Goal: Transaction & Acquisition: Register for event/course

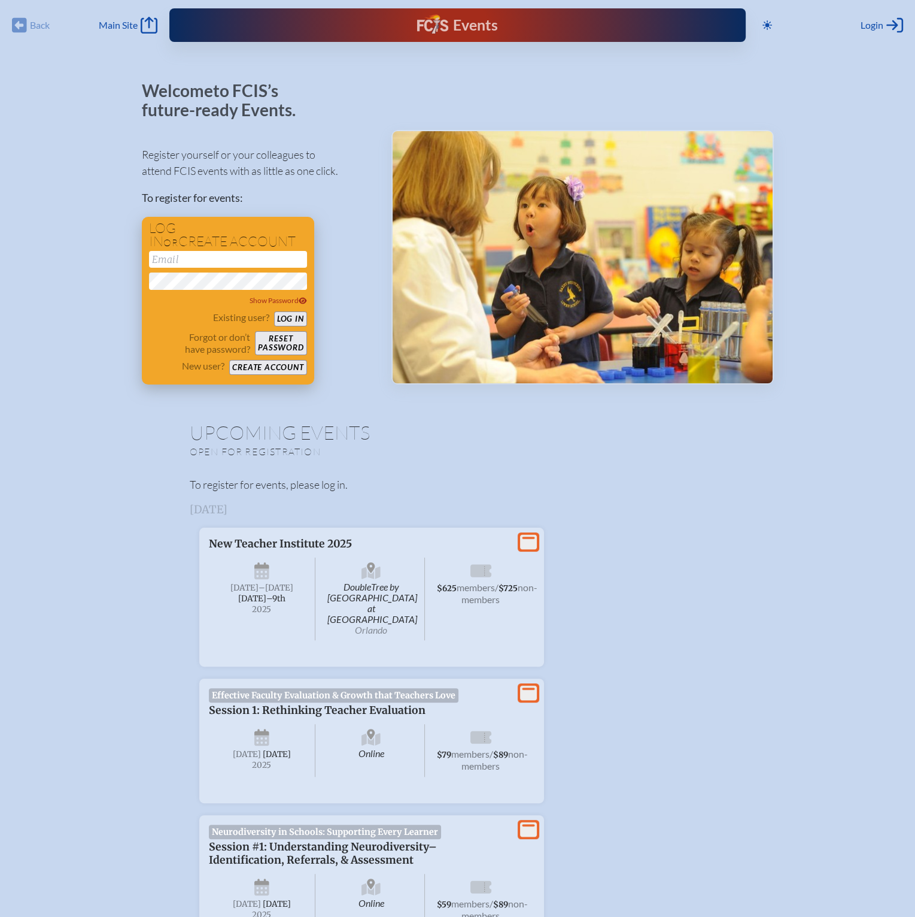
type input "[EMAIL_ADDRESS][DOMAIN_NAME]"
click at [287, 320] on button "Log in" at bounding box center [290, 318] width 33 height 15
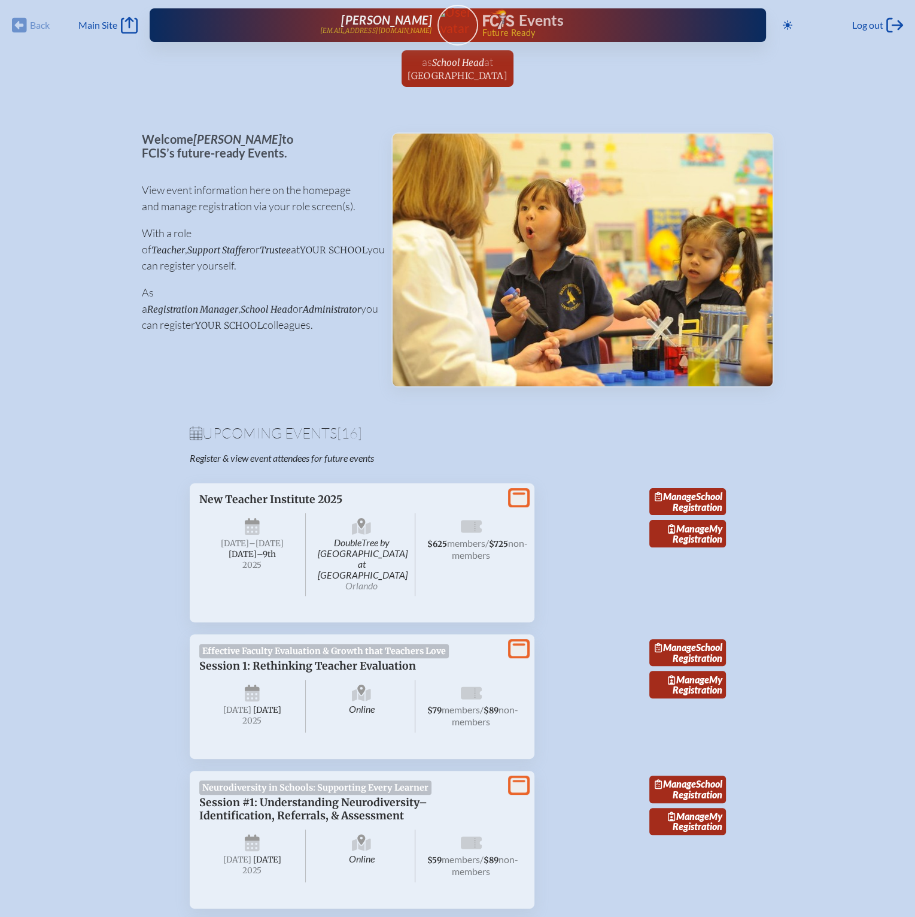
click at [456, 47] on div "Back Back Main Site Main Site Toggle to Dark Mode Log out Log out [PERSON_NAME]…" at bounding box center [457, 47] width 915 height 94
click at [457, 57] on span "School Head" at bounding box center [458, 62] width 52 height 11
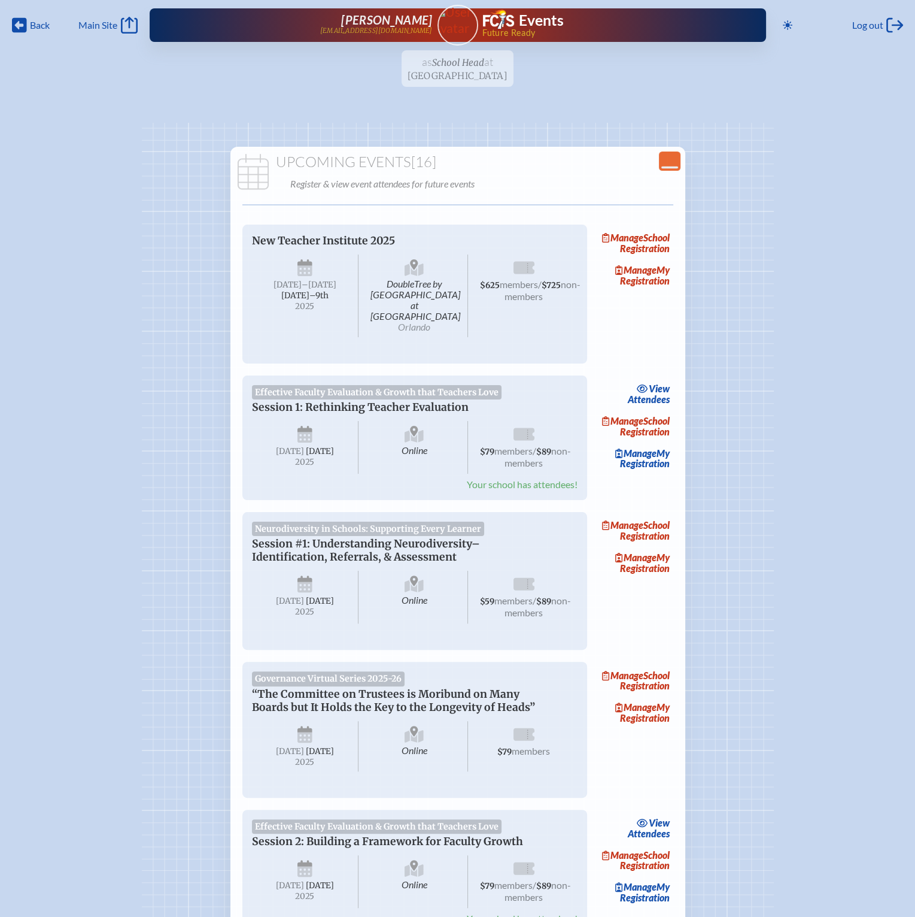
scroll to position [60, 0]
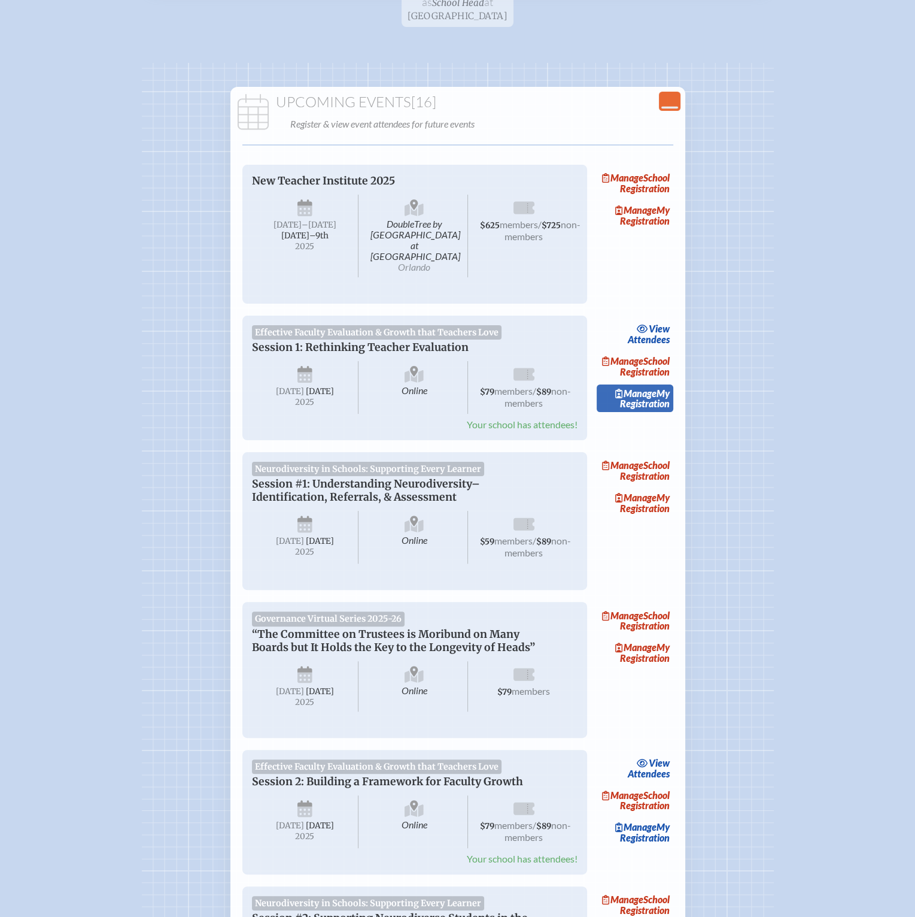
click at [654, 401] on link "Manage My Registration" at bounding box center [635, 398] width 77 height 28
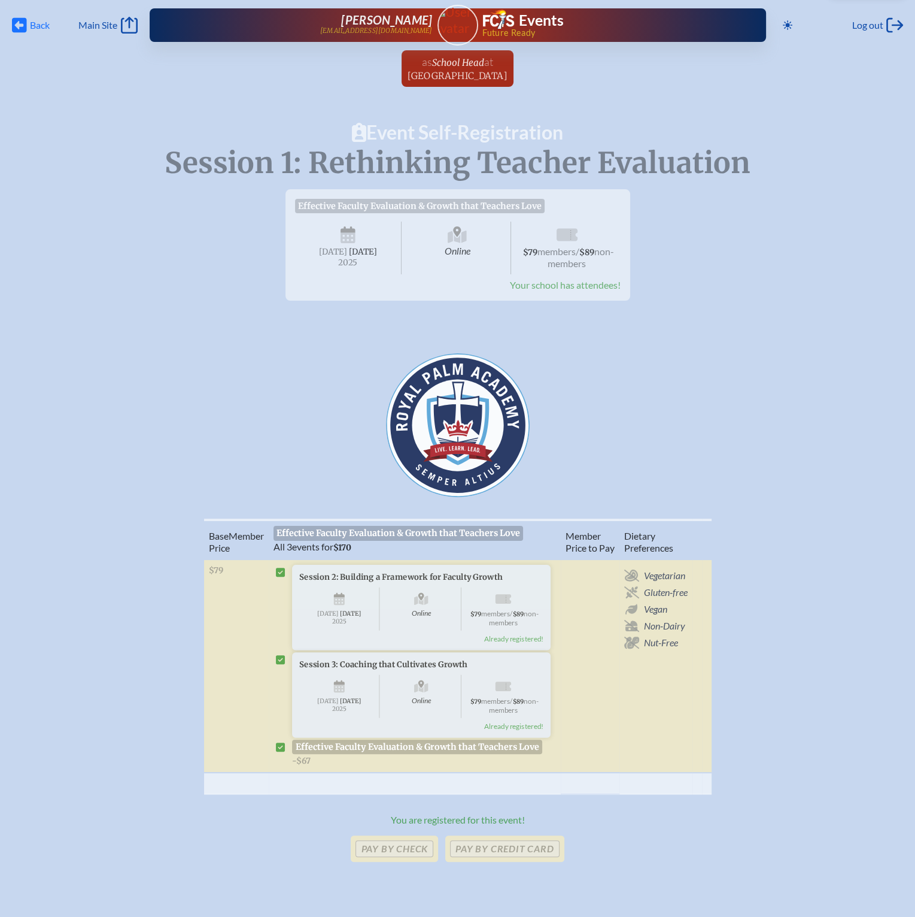
click at [26, 24] on icon at bounding box center [19, 25] width 15 height 15
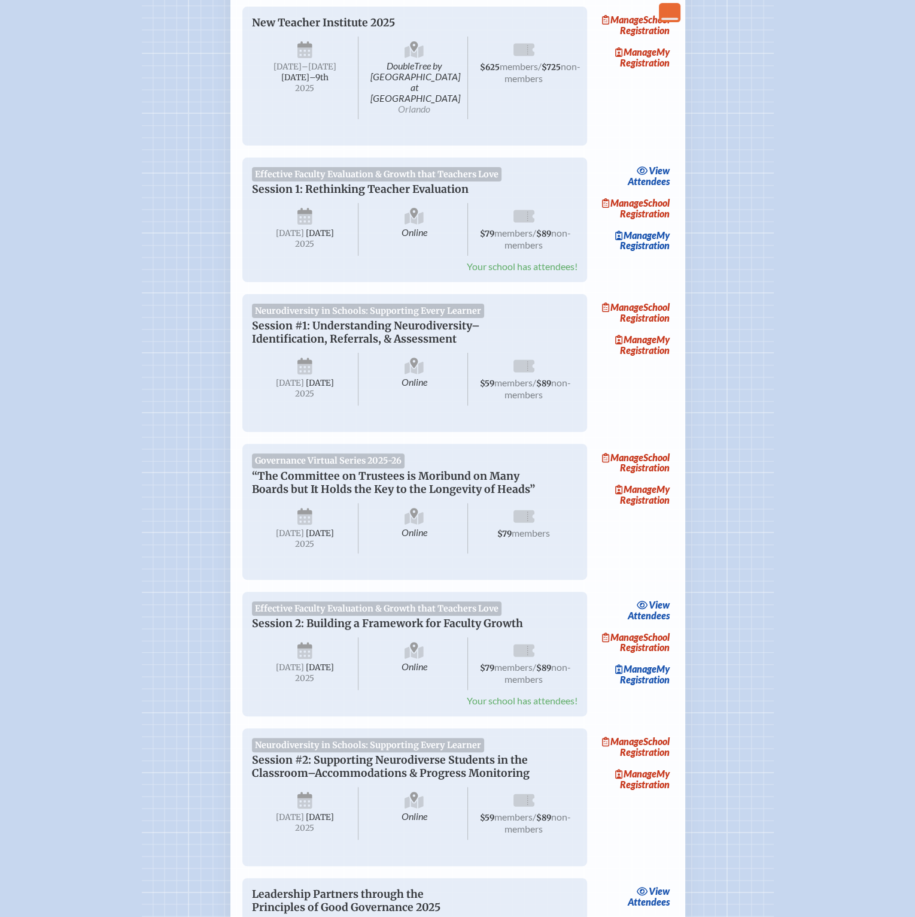
scroll to position [239, 0]
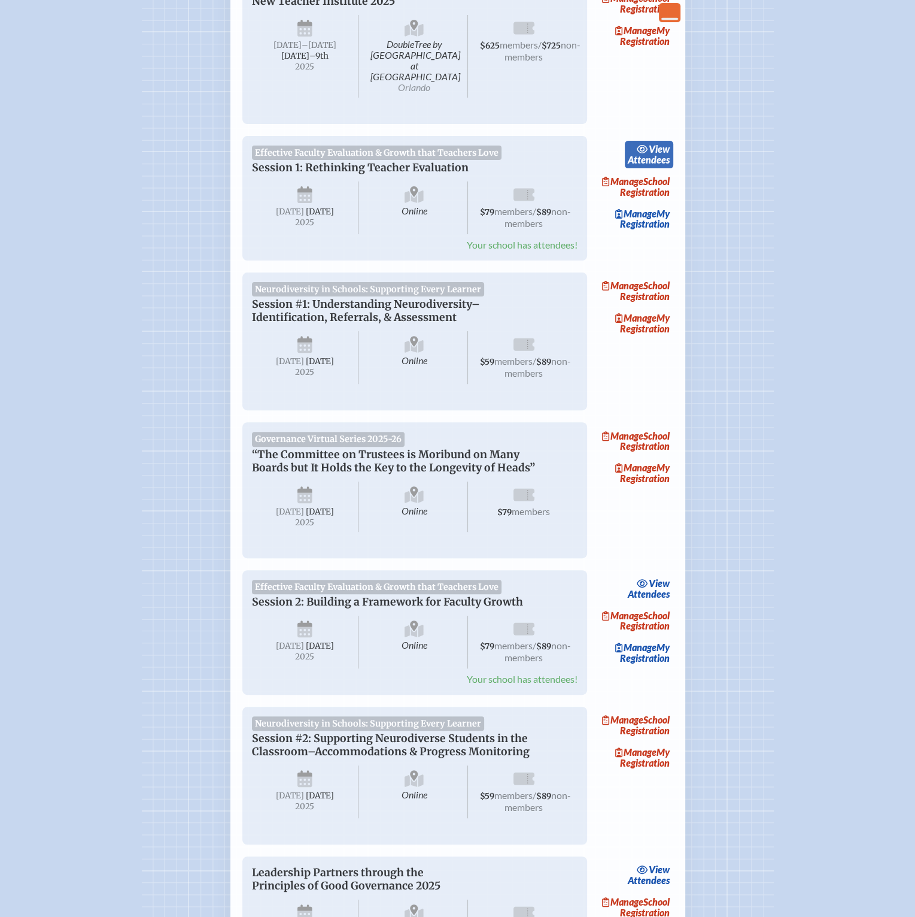
click at [656, 143] on span "view" at bounding box center [659, 148] width 21 height 11
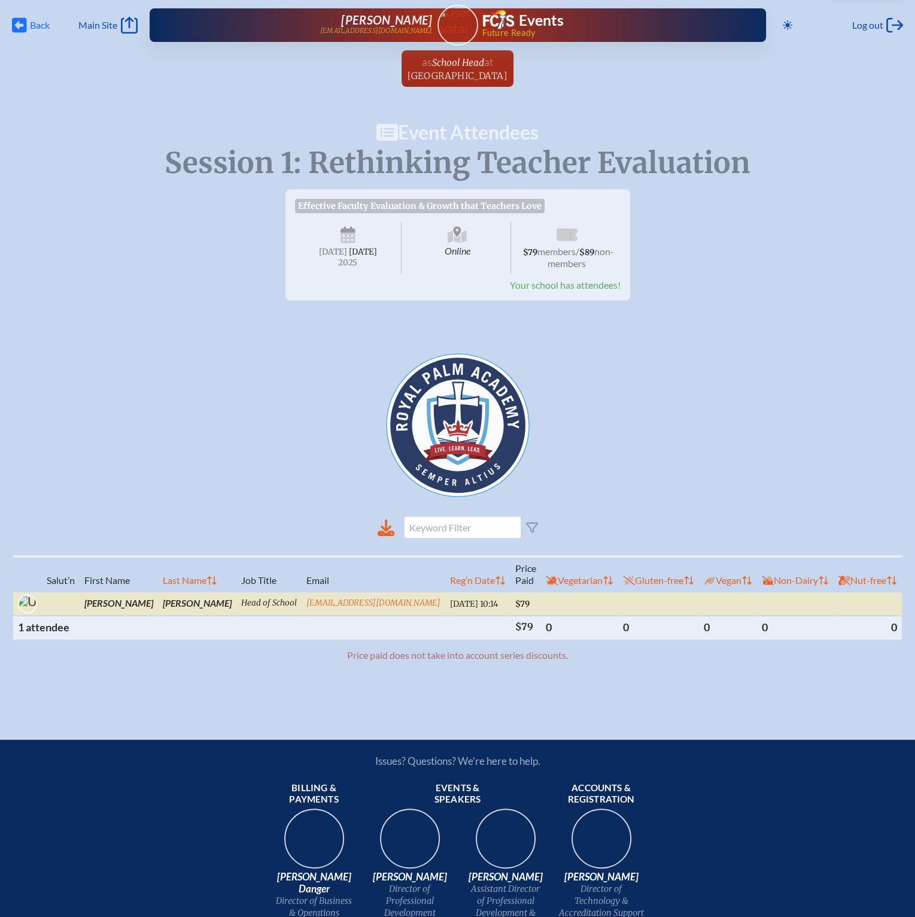
click at [25, 21] on icon at bounding box center [19, 25] width 15 height 15
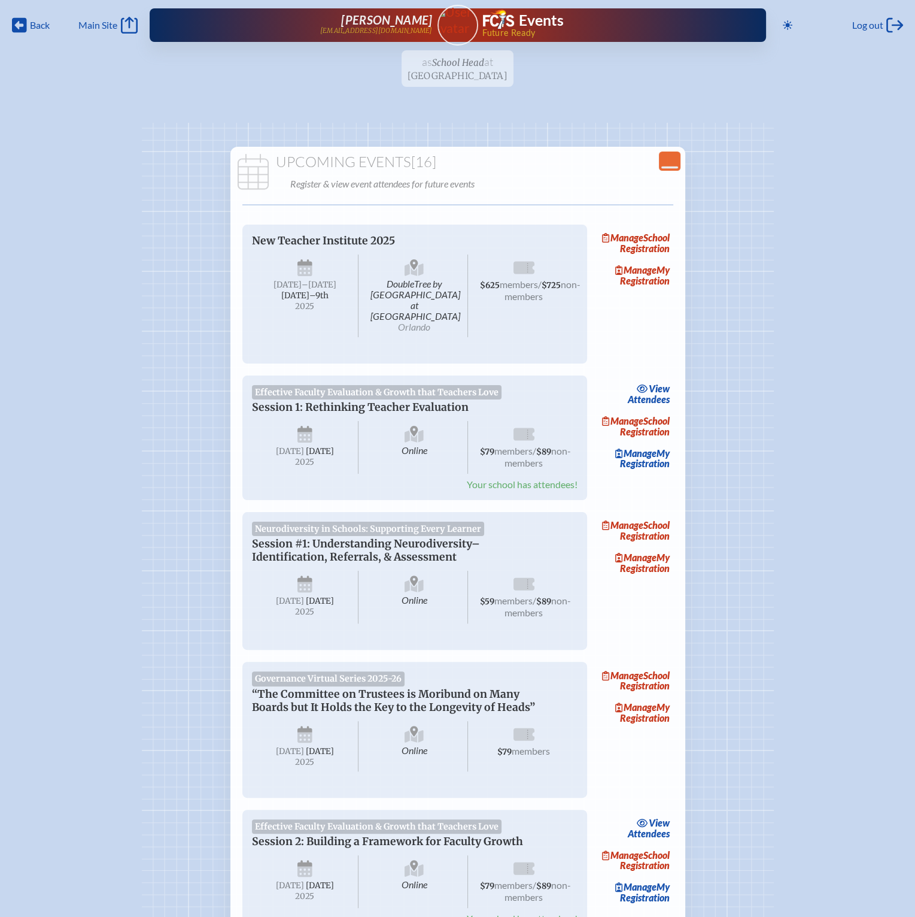
scroll to position [239, 0]
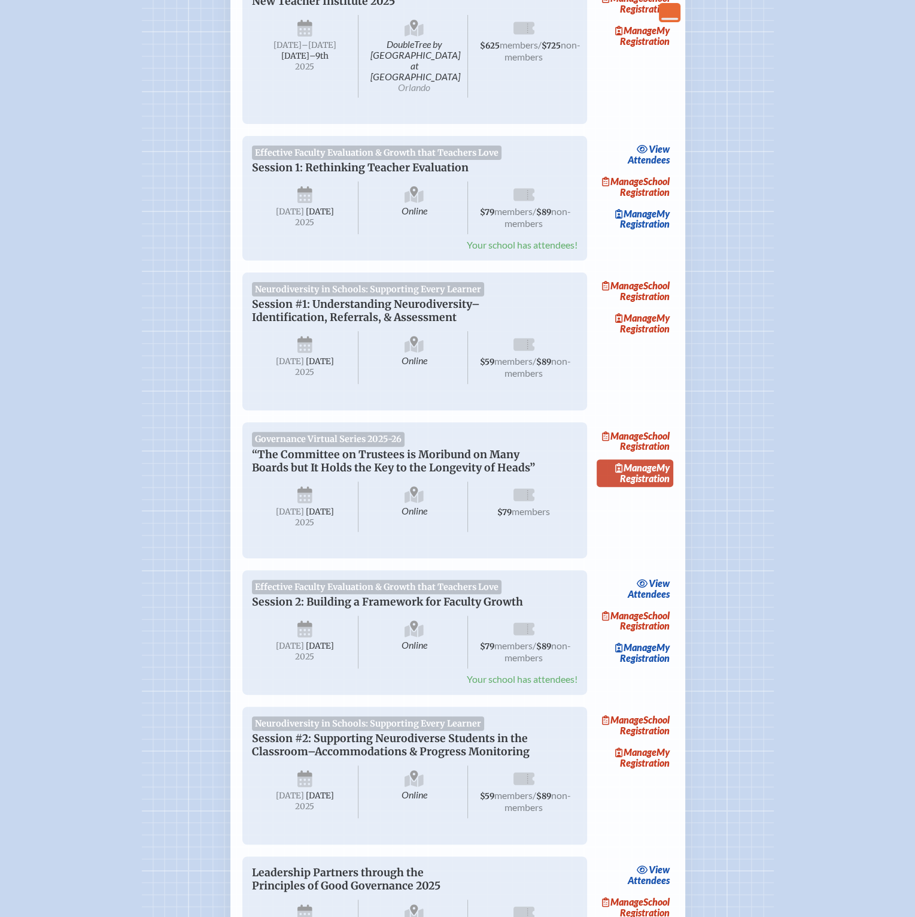
click at [654, 487] on link "Manage My Registration" at bounding box center [635, 473] width 77 height 28
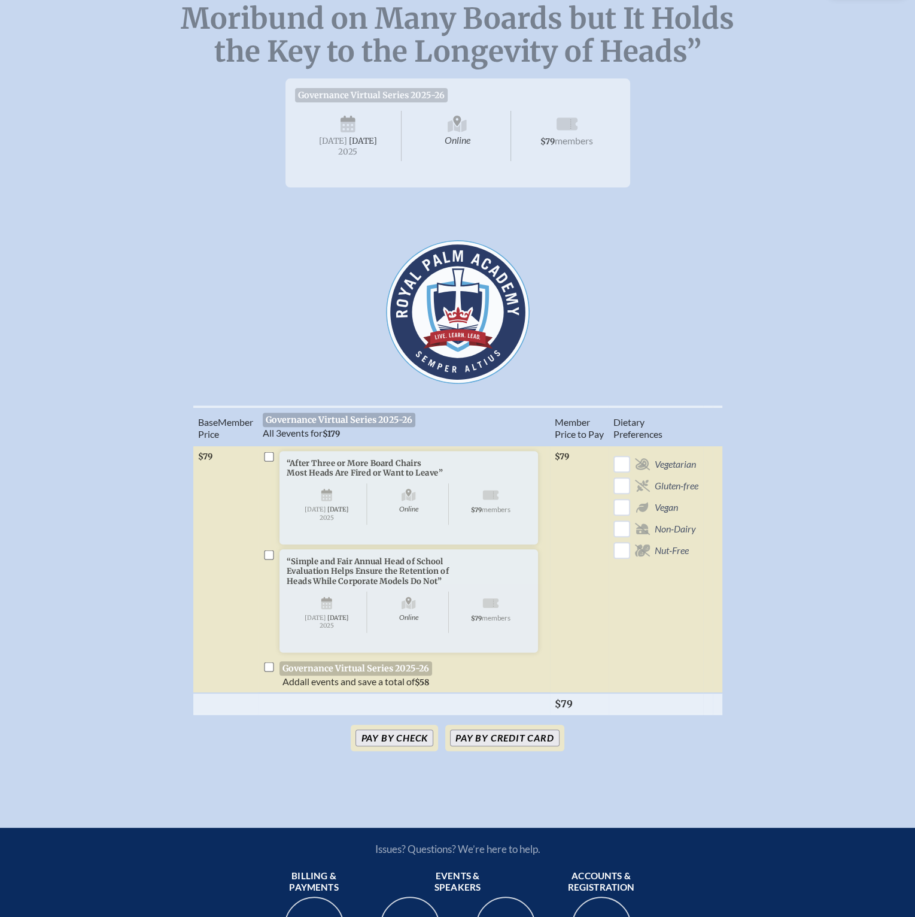
scroll to position [180, 0]
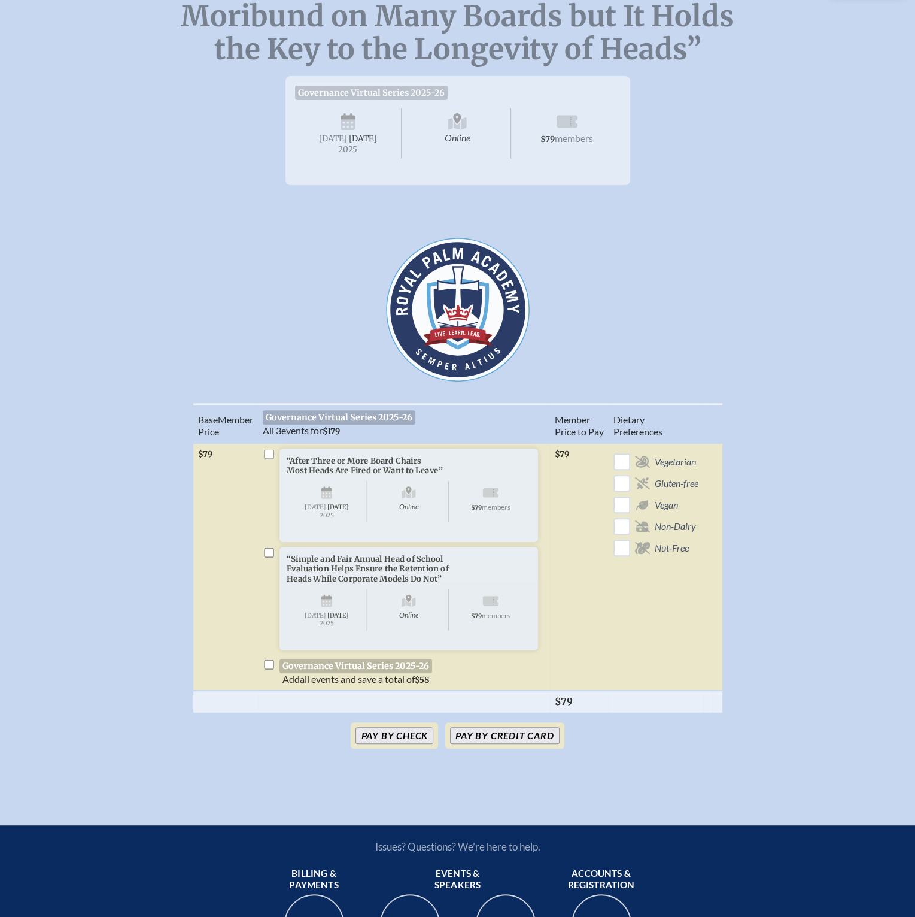
click at [270, 459] on input "checkbox" at bounding box center [269, 455] width 10 height 10
checkbox input "true"
drag, startPoint x: 269, startPoint y: 572, endPoint x: 271, endPoint y: 595, distance: 22.8
click at [270, 557] on input "checkbox" at bounding box center [269, 553] width 10 height 10
checkbox input "true"
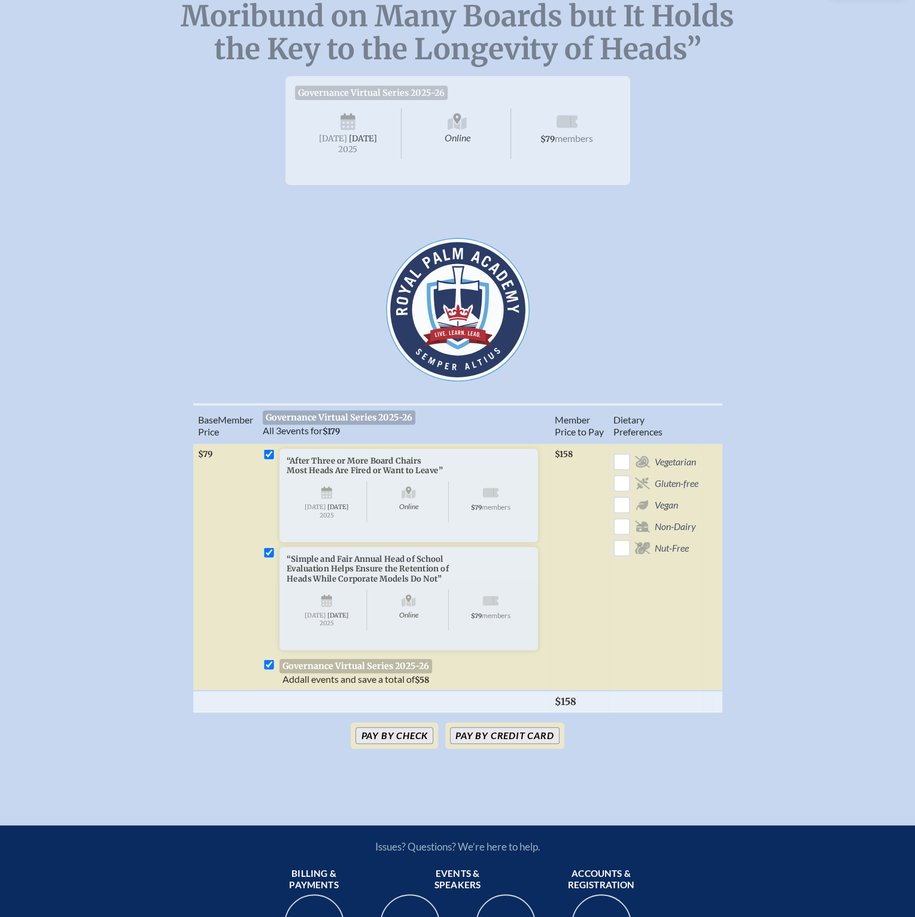
checkbox input "true"
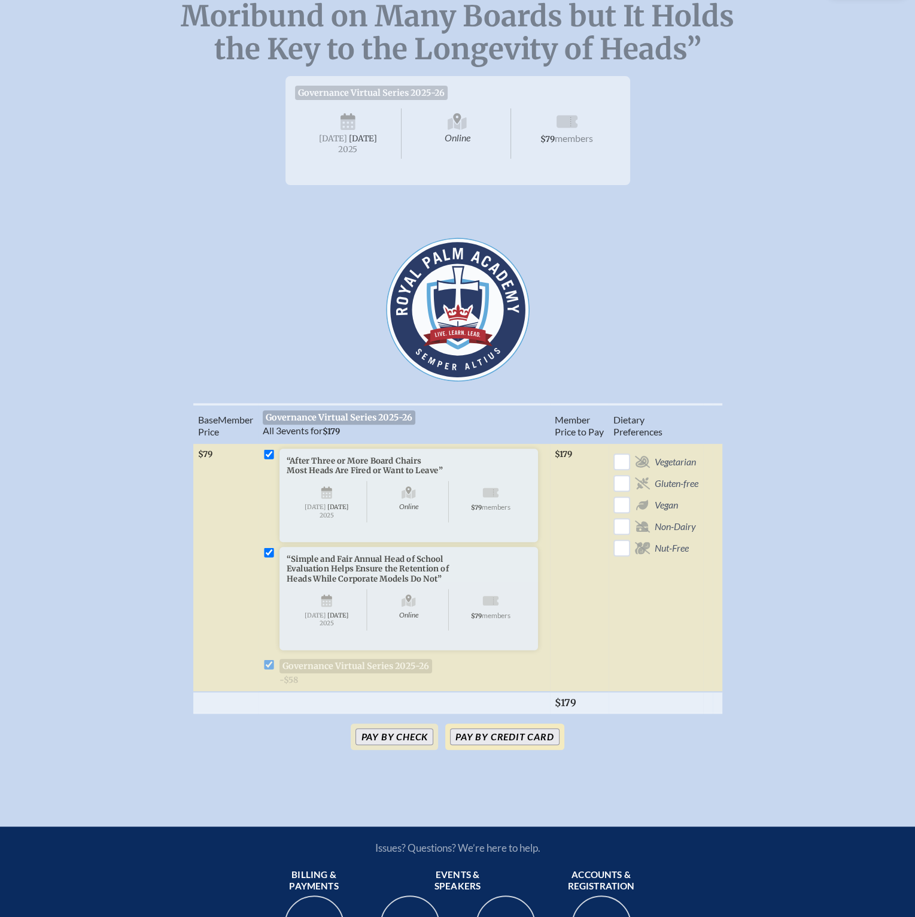
click at [512, 745] on button "Pay by Credit Card" at bounding box center [504, 736] width 109 height 17
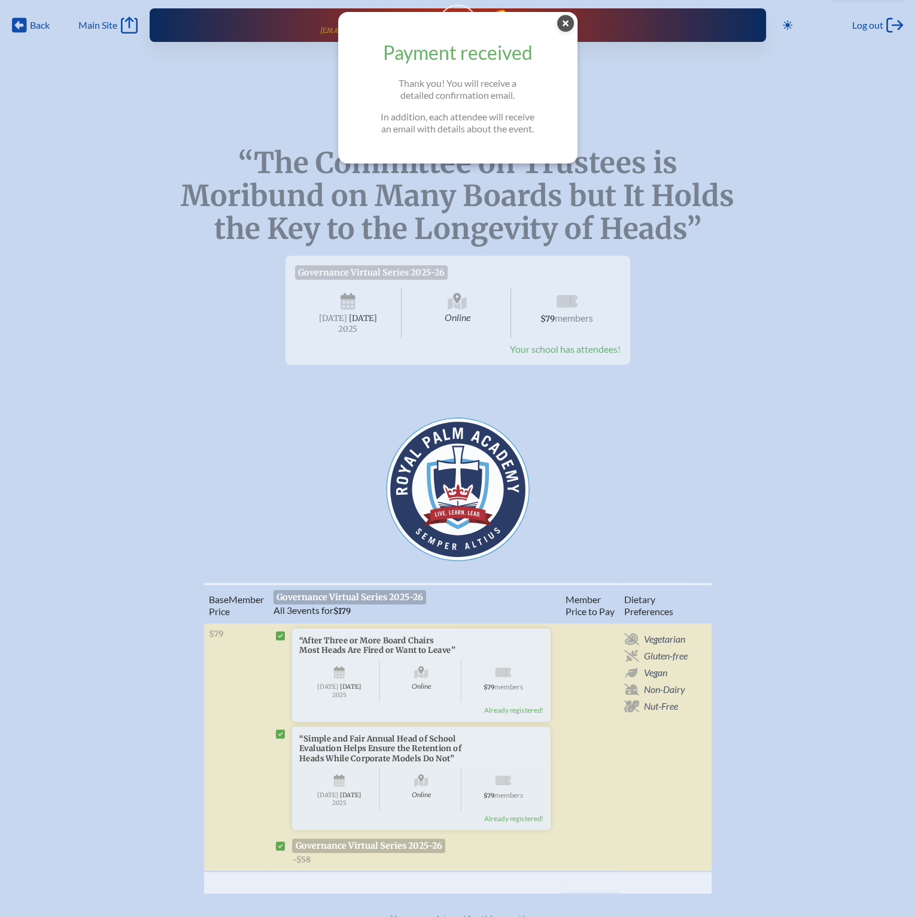
drag, startPoint x: 575, startPoint y: 22, endPoint x: 606, endPoint y: 19, distance: 30.7
click at [574, 22] on icon at bounding box center [565, 23] width 17 height 17
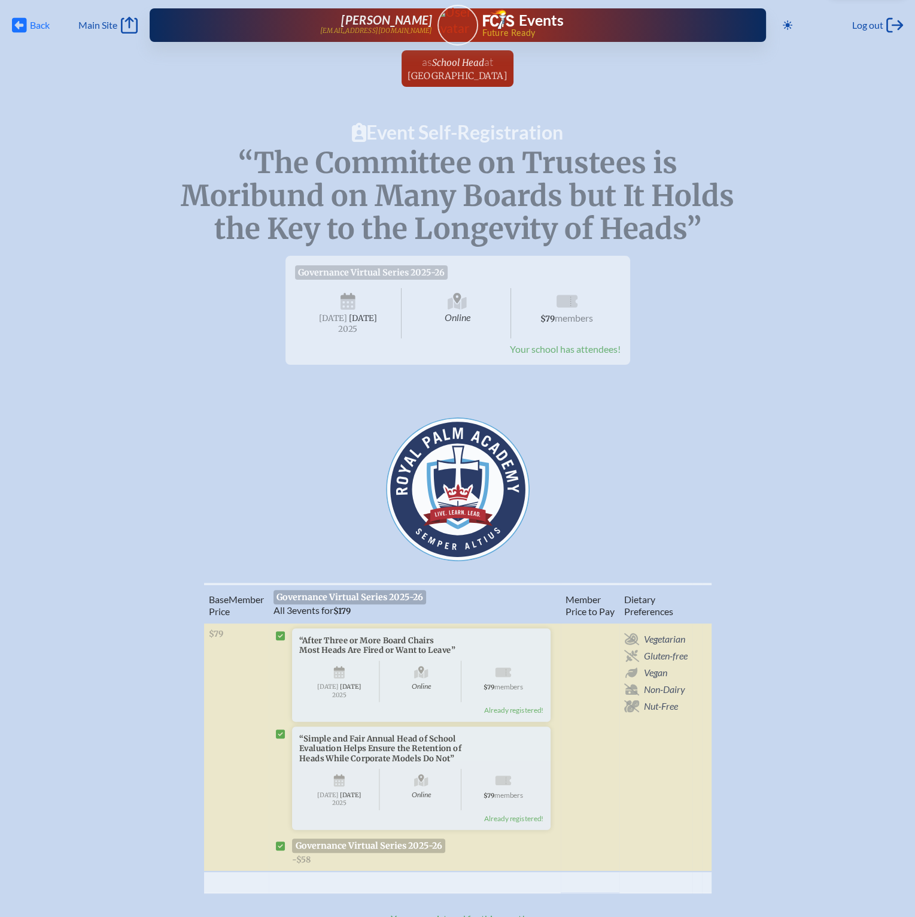
click at [36, 23] on span "Back" at bounding box center [40, 25] width 20 height 12
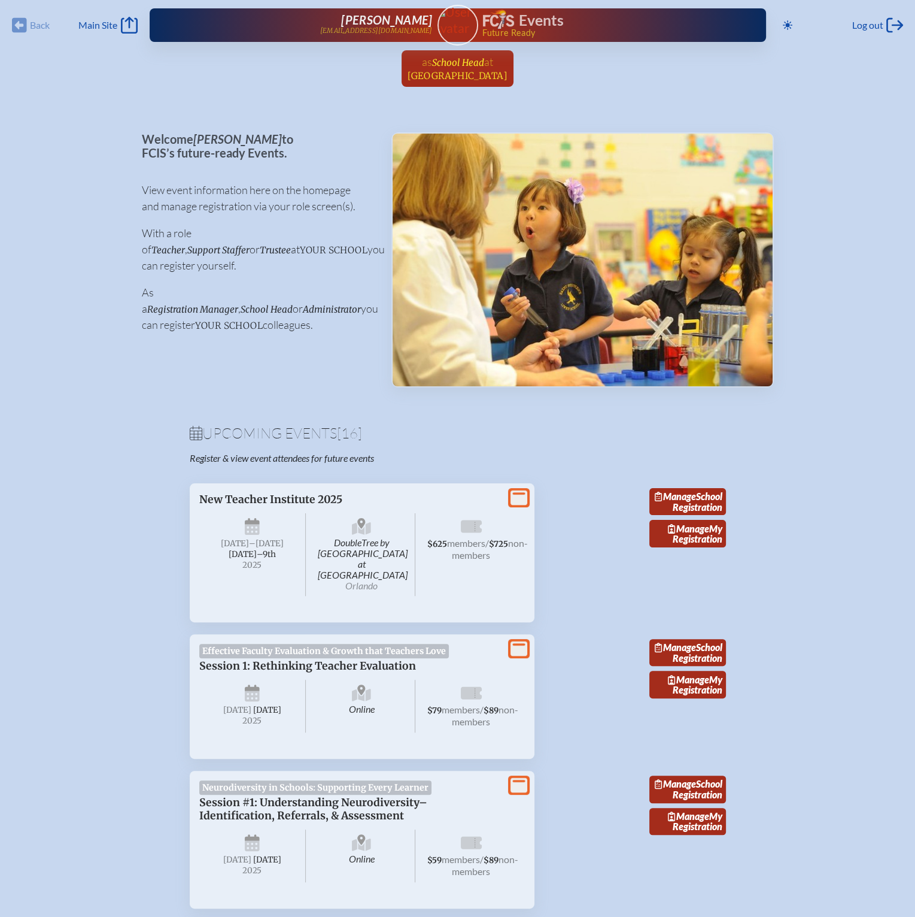
click at [447, 63] on span "School Head" at bounding box center [458, 62] width 52 height 11
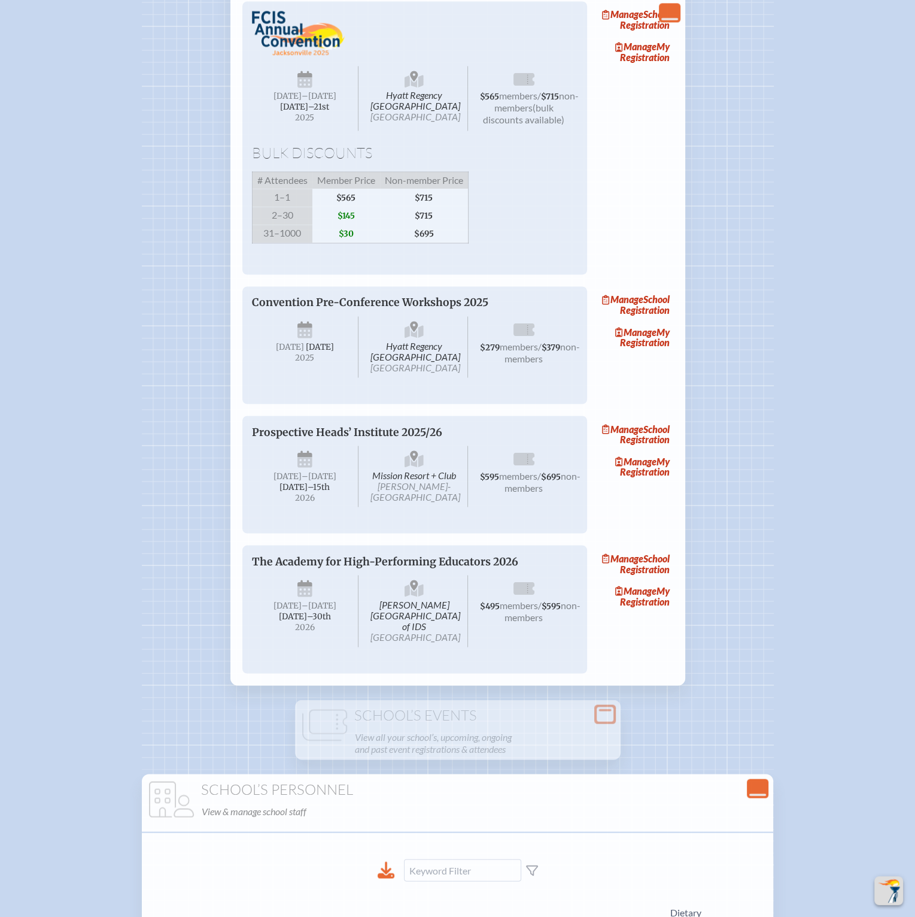
scroll to position [2035, 0]
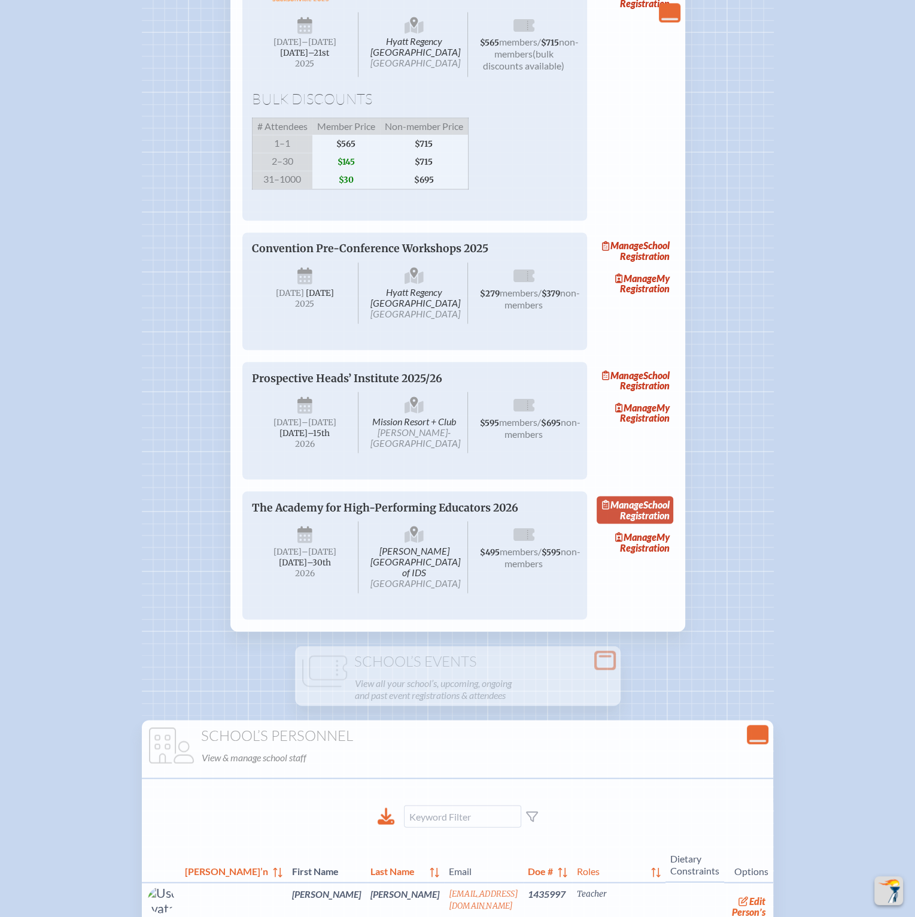
click at [643, 523] on link "Manage School Registration" at bounding box center [635, 510] width 77 height 28
